Goal: Task Accomplishment & Management: Use online tool/utility

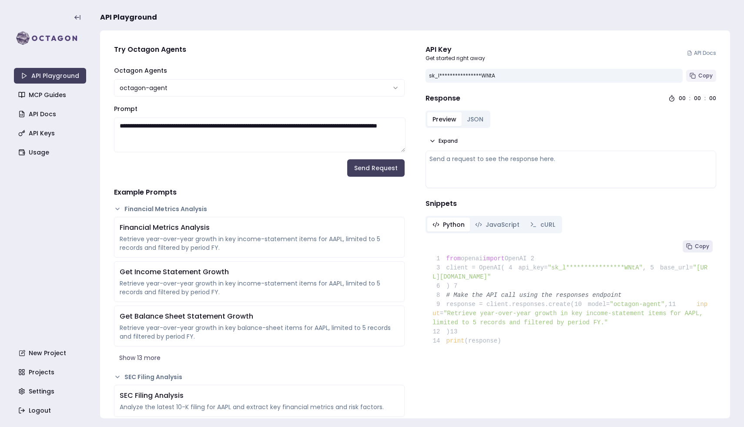
click at [704, 74] on span "Copy" at bounding box center [705, 75] width 14 height 7
click at [710, 72] on span "Copy" at bounding box center [705, 75] width 14 height 7
click at [705, 70] on button "Copy" at bounding box center [701, 76] width 30 height 12
click at [703, 76] on span "Copy" at bounding box center [705, 75] width 14 height 7
click at [702, 78] on span "Copy" at bounding box center [705, 75] width 14 height 7
